Goal: Task Accomplishment & Management: Use online tool/utility

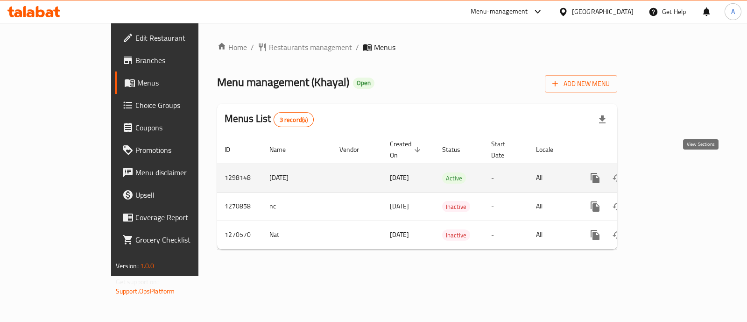
click at [668, 172] on icon "enhanced table" at bounding box center [662, 177] width 11 height 11
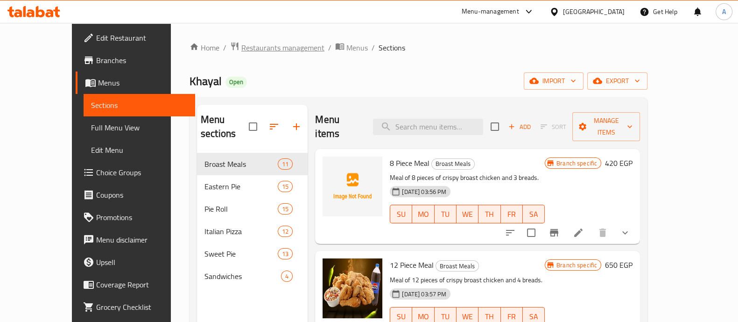
click at [241, 45] on span "Restaurants management" at bounding box center [282, 47] width 83 height 11
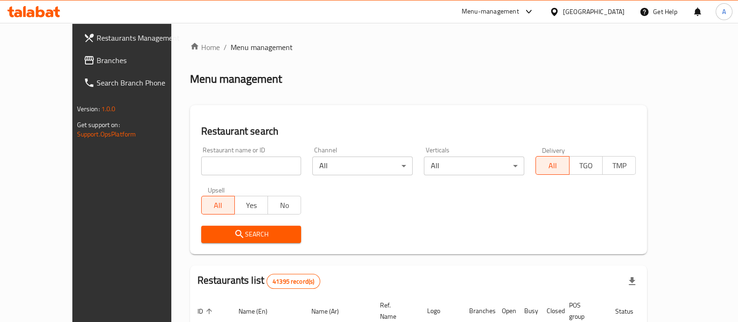
click at [215, 169] on div "Home / Menu management Menu management Restaurant search Restaurant name or ID …" at bounding box center [419, 324] width 458 height 564
click at [215, 169] on input "search" at bounding box center [251, 165] width 100 height 19
type input "bowla"
click at [224, 236] on span "Search" at bounding box center [251, 234] width 85 height 12
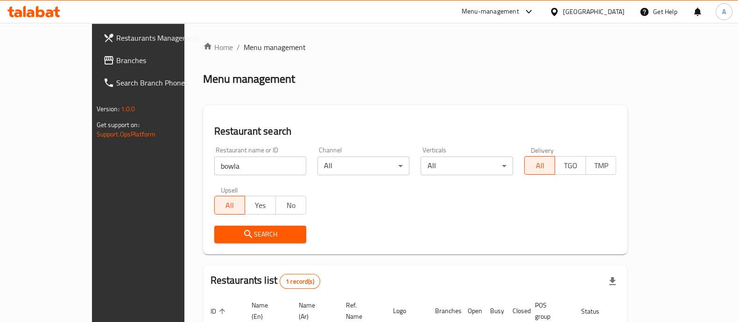
scroll to position [76, 0]
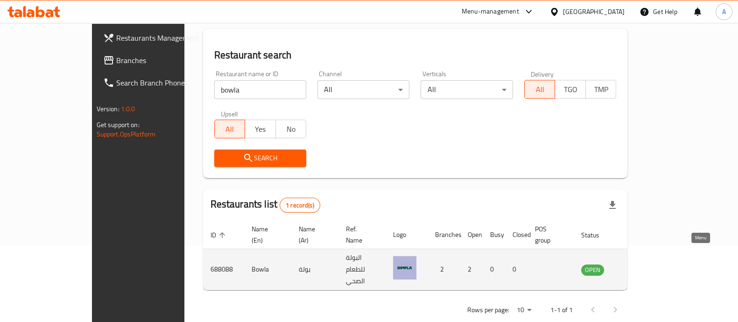
click at [641, 264] on icon "enhanced table" at bounding box center [635, 269] width 11 height 11
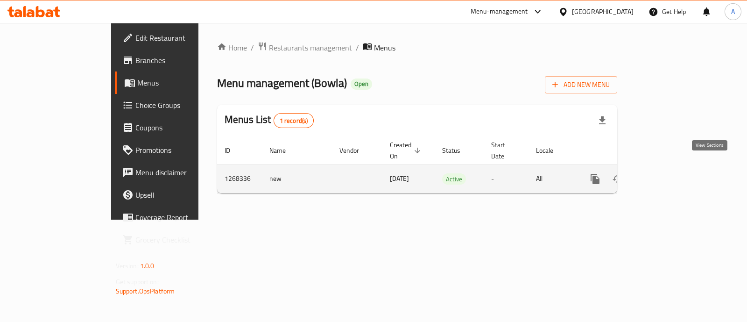
click at [668, 173] on icon "enhanced table" at bounding box center [662, 178] width 11 height 11
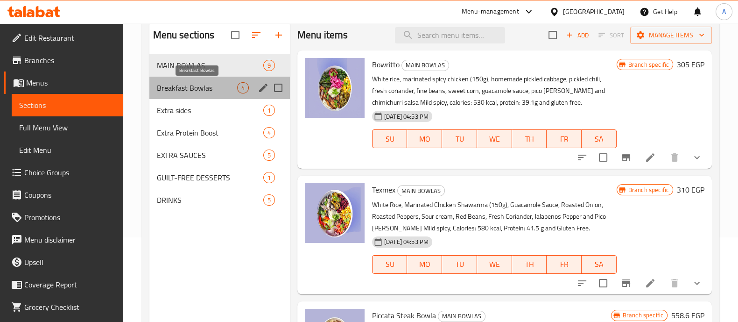
click at [210, 87] on span "Breakfast Bowlas" at bounding box center [197, 87] width 80 height 11
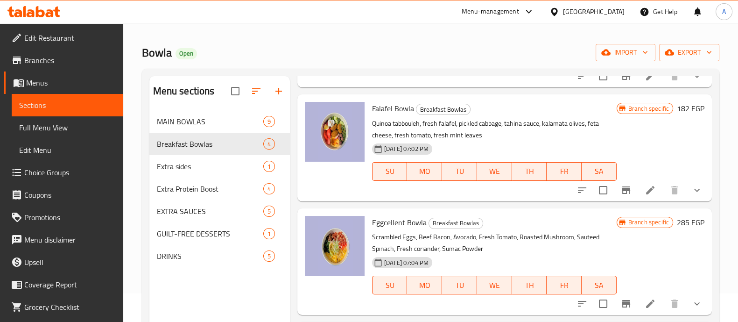
scroll to position [126, 0]
click at [646, 191] on icon at bounding box center [650, 189] width 8 height 8
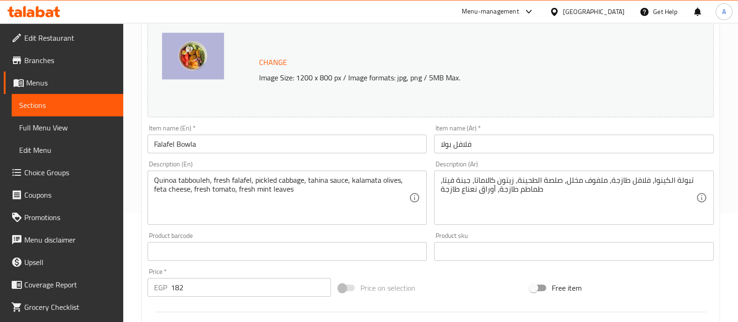
scroll to position [108, 0]
click at [205, 56] on img at bounding box center [193, 55] width 62 height 47
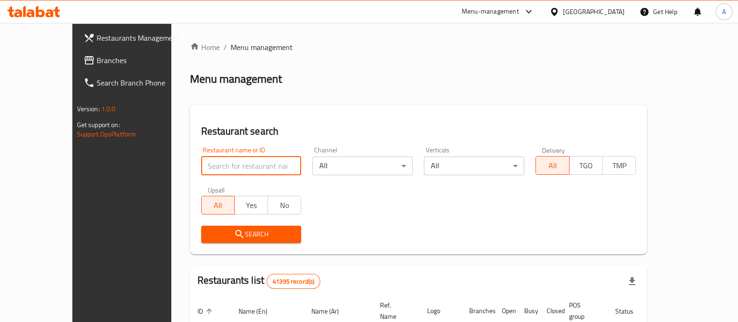
click at [213, 169] on input "search" at bounding box center [251, 165] width 100 height 19
